Goal: Transaction & Acquisition: Purchase product/service

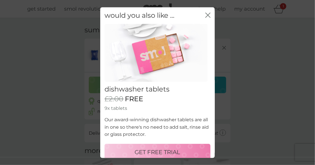
click at [207, 13] on icon "close" at bounding box center [207, 15] width 5 height 5
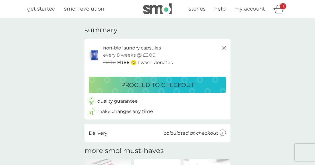
click at [226, 110] on div "make changes any time" at bounding box center [157, 111] width 137 height 7
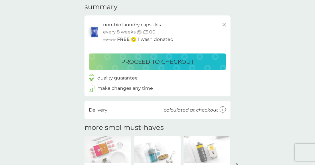
scroll to position [23, 0]
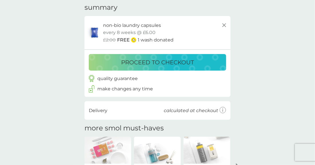
click at [191, 60] on p "proceed to checkout" at bounding box center [157, 62] width 73 height 9
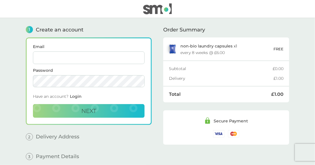
click at [131, 57] on input "Email" at bounding box center [89, 57] width 112 height 13
type input "[EMAIL_ADDRESS][DOMAIN_NAME]"
click at [94, 108] on span "Next" at bounding box center [88, 111] width 15 height 7
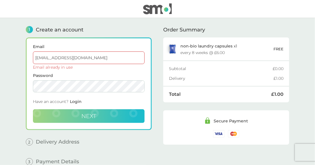
click at [126, 57] on input "[EMAIL_ADDRESS][DOMAIN_NAME]" at bounding box center [89, 57] width 112 height 13
click at [91, 115] on span "Next" at bounding box center [88, 116] width 15 height 7
